Goal: Transaction & Acquisition: Subscribe to service/newsletter

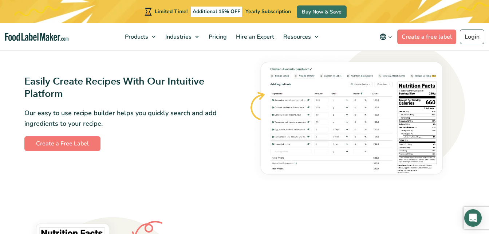
scroll to position [612, 0]
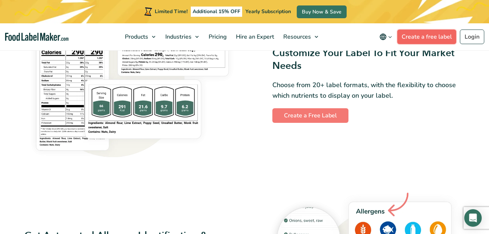
click at [435, 35] on link "Create a free label" at bounding box center [426, 36] width 59 height 15
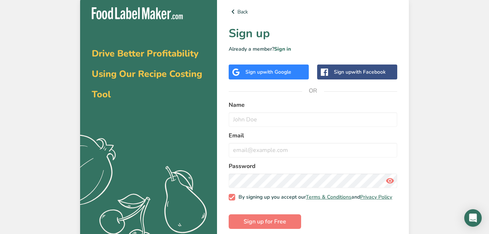
click at [356, 72] on span "with Facebook" at bounding box center [368, 71] width 34 height 7
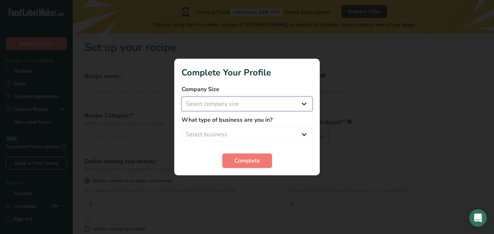
click at [303, 103] on select "Select company size Fewer than 10 Employees 10 to 50 Employees 51 to 500 Employ…" at bounding box center [247, 103] width 131 height 15
select select "1"
click at [182, 96] on select "Select company size Fewer than 10 Employees 10 to 50 Employees 51 to 500 Employ…" at bounding box center [247, 103] width 131 height 15
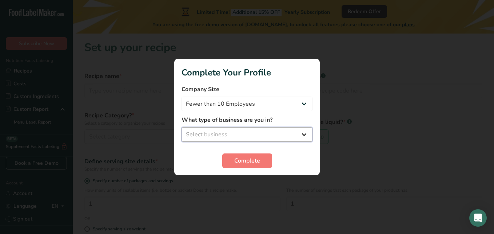
click at [274, 135] on select "Select business Packaged Food Manufacturer Restaurant & Cafe Bakery Meal Plans …" at bounding box center [247, 134] width 131 height 15
select select "3"
click at [182, 127] on select "Select business Packaged Food Manufacturer Restaurant & Cafe Bakery Meal Plans …" at bounding box center [247, 134] width 131 height 15
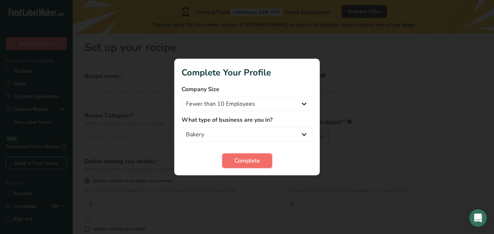
click at [251, 159] on span "Complete" at bounding box center [247, 160] width 26 height 9
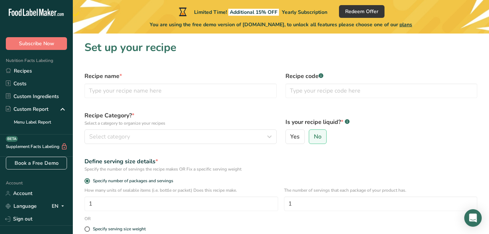
click at [251, 159] on div "Define serving size details *" at bounding box center [280, 161] width 393 height 9
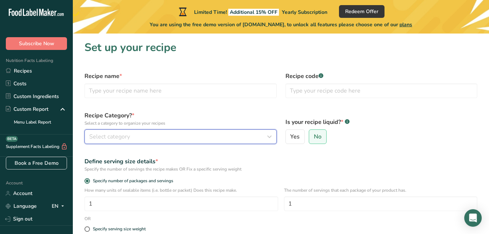
click at [191, 141] on button "Select category" at bounding box center [180, 136] width 192 height 15
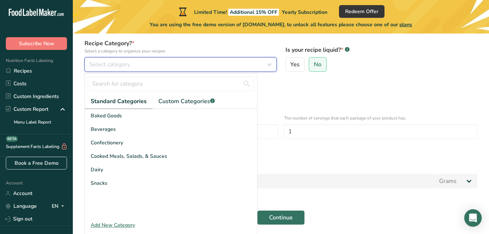
scroll to position [73, 0]
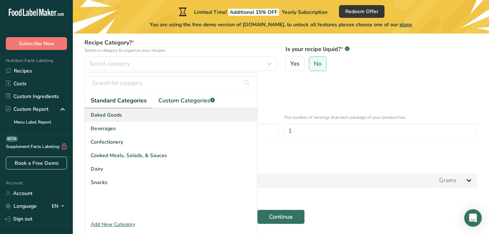
click at [122, 115] on div "Baked Goods" at bounding box center [171, 114] width 172 height 13
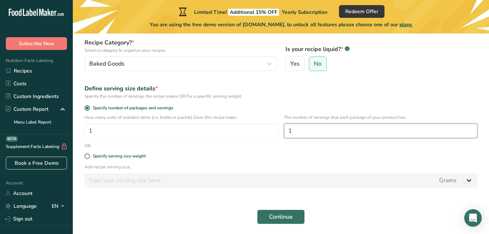
click at [308, 131] on input "1" at bounding box center [381, 130] width 194 height 15
type input "10"
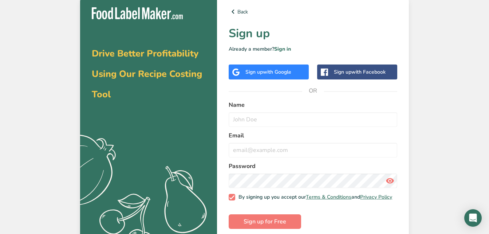
click at [363, 68] on span "with Facebook" at bounding box center [368, 71] width 34 height 7
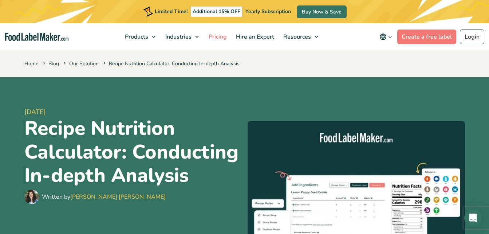
click at [225, 36] on span "Pricing" at bounding box center [216, 37] width 21 height 8
